Goal: Task Accomplishment & Management: Manage account settings

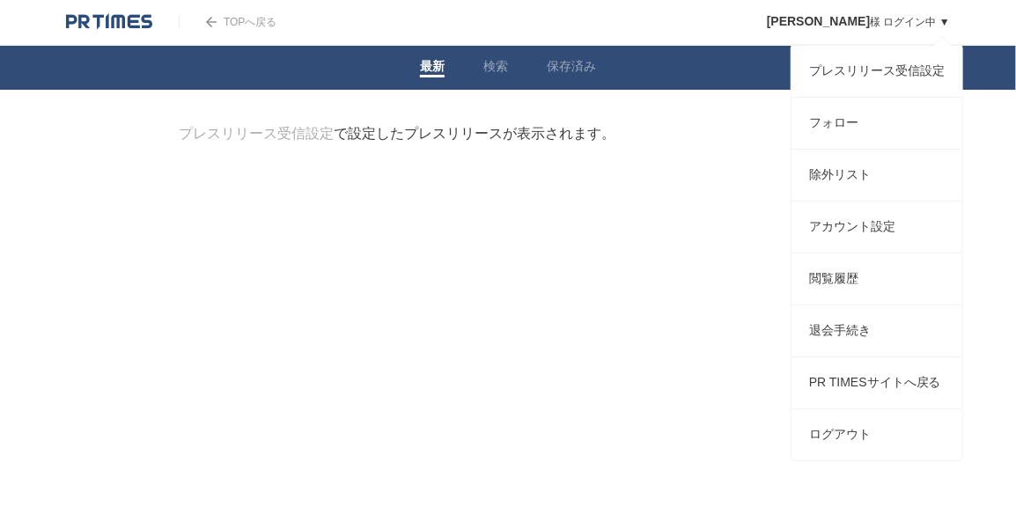
click at [839, 21] on span "[PERSON_NAME]" at bounding box center [818, 21] width 103 height 14
click at [915, 21] on link "中光　弘 様 ログイン中 ▼" at bounding box center [858, 22] width 183 height 12
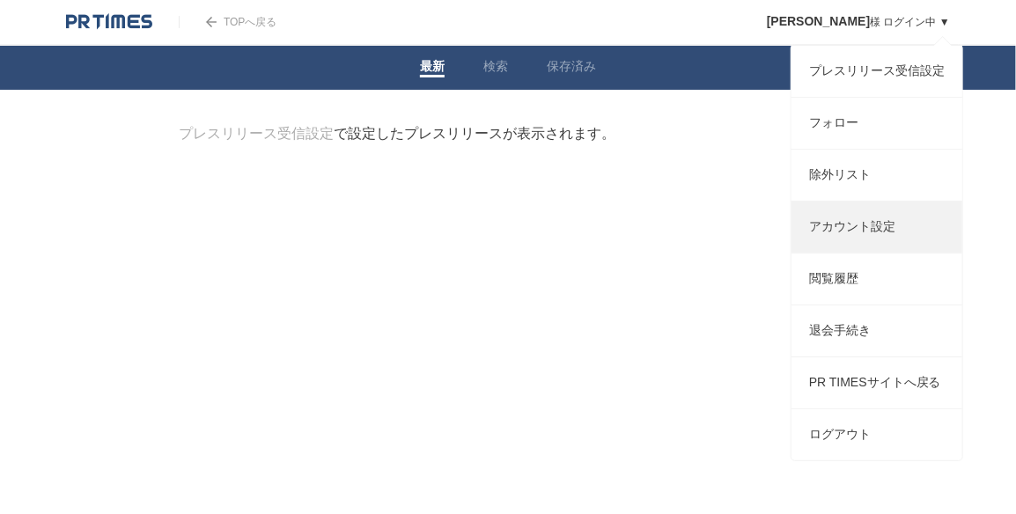
click at [849, 247] on link "アカウント設定" at bounding box center [876, 227] width 171 height 51
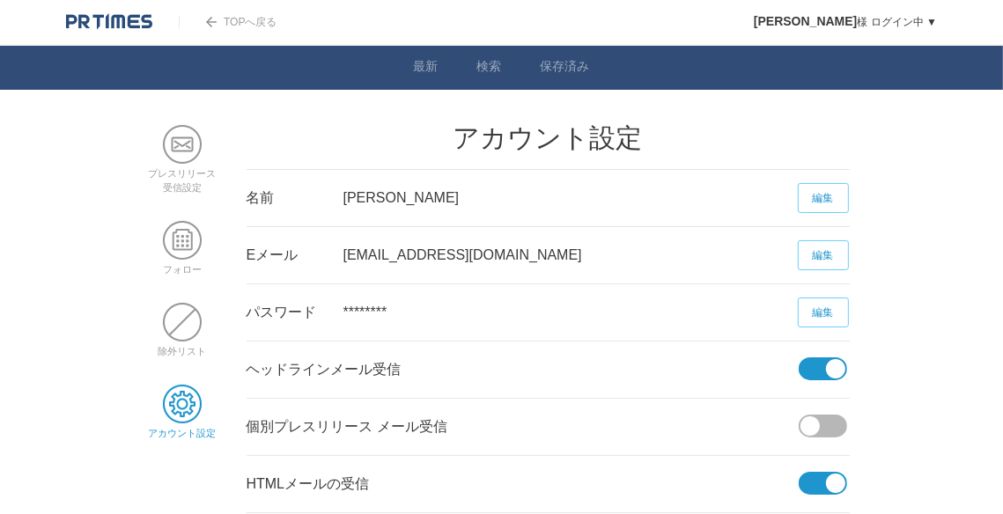
click at [831, 309] on link "編集" at bounding box center [823, 313] width 51 height 30
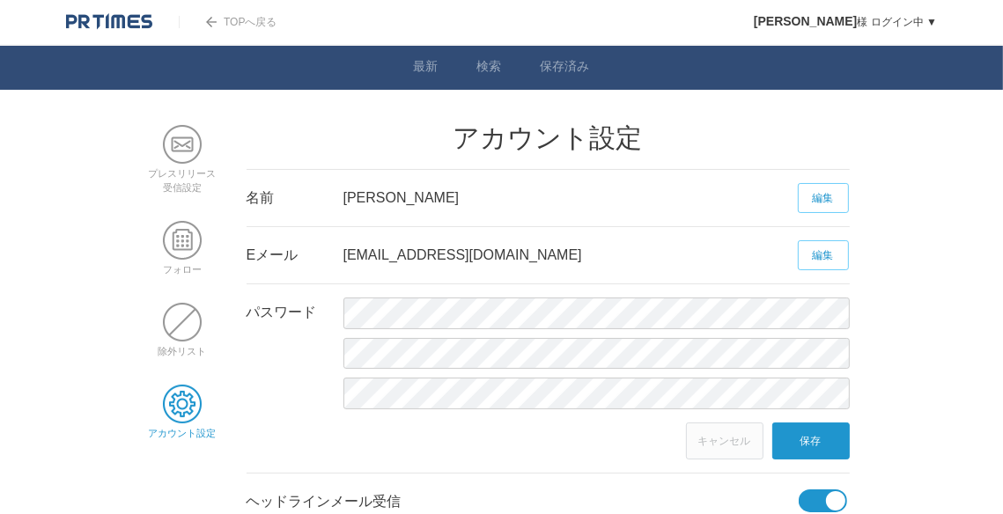
click at [724, 445] on link "キャンセル" at bounding box center [724, 441] width 77 height 37
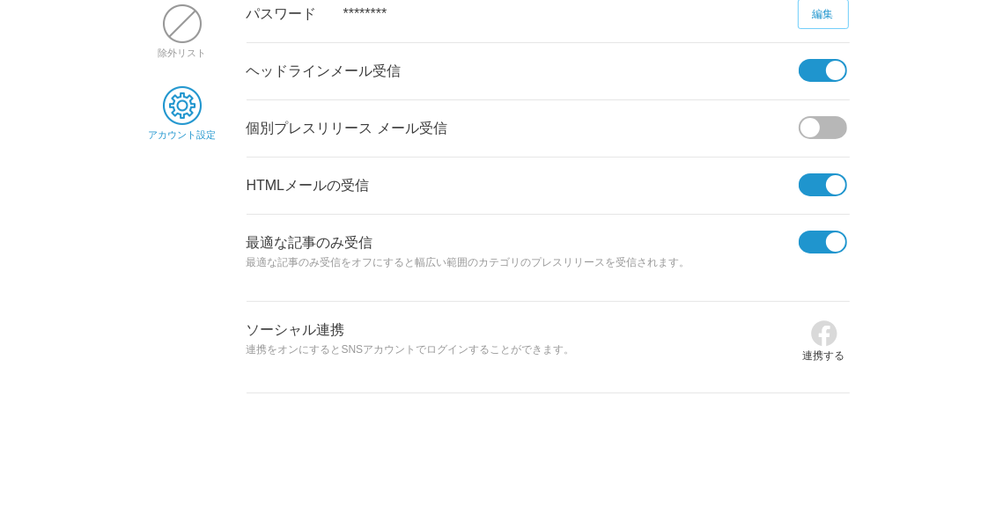
scroll to position [307, 0]
